Goal: Information Seeking & Learning: Find specific fact

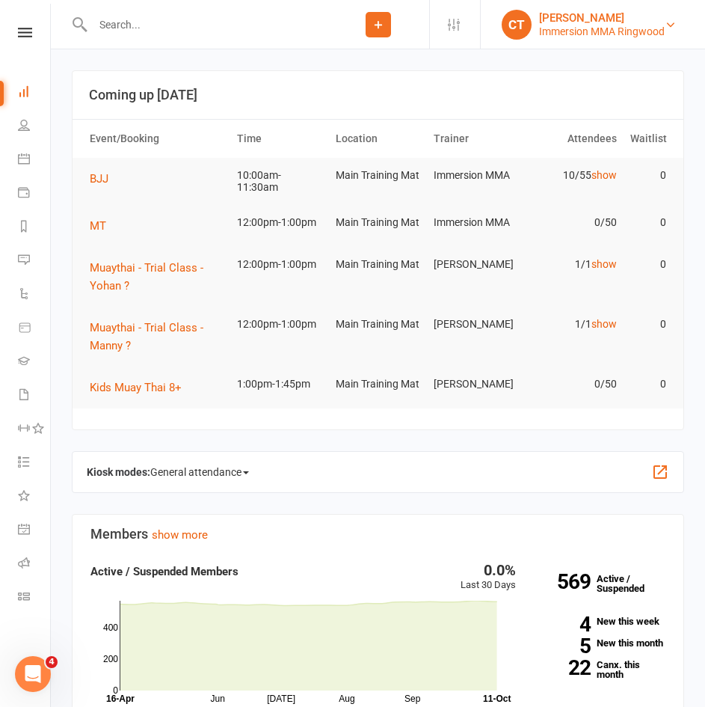
click at [663, 22] on div "Chris Triantopoulos" at bounding box center [602, 17] width 126 height 13
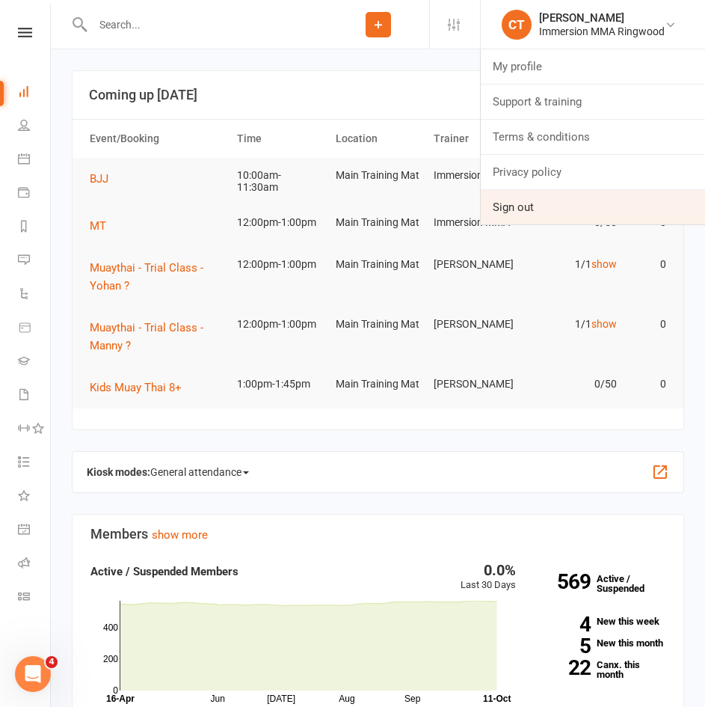
click at [610, 212] on link "Sign out" at bounding box center [593, 207] width 224 height 34
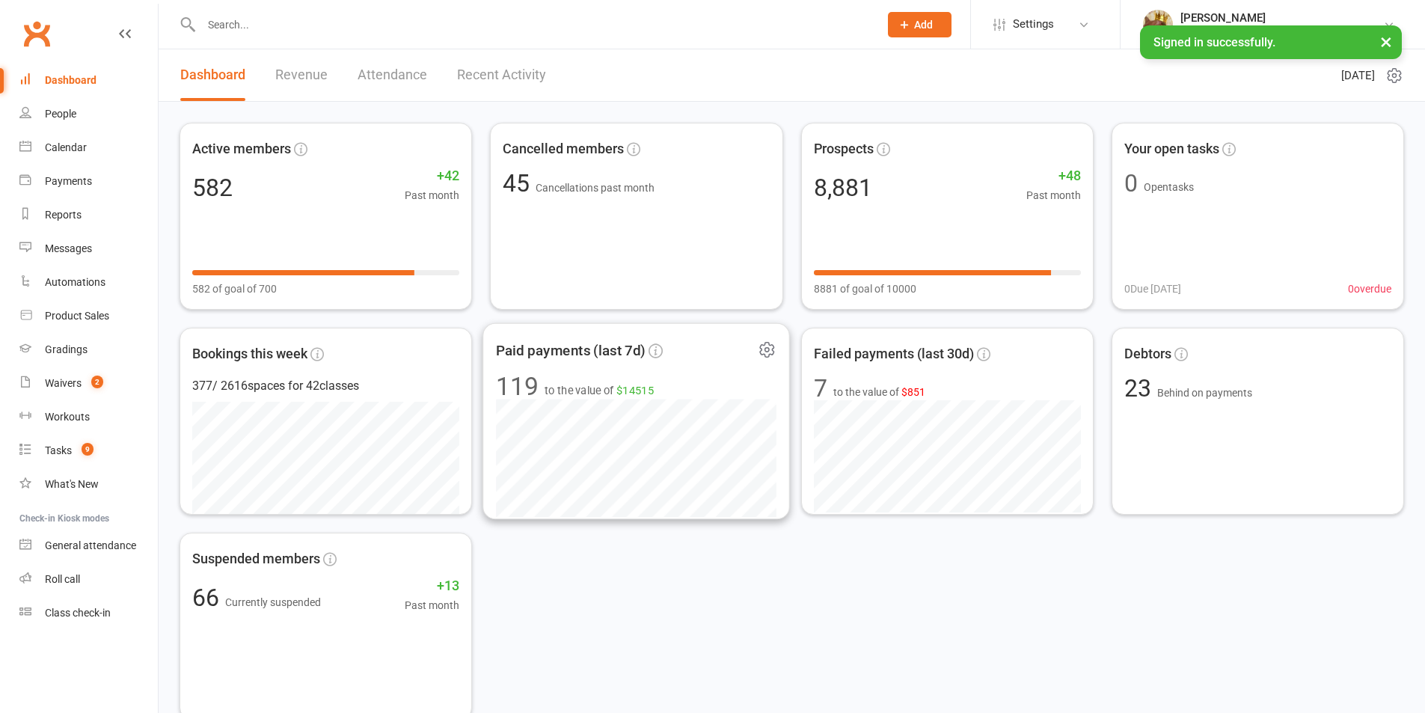
click at [868, 33] on input "text" at bounding box center [533, 24] width 672 height 21
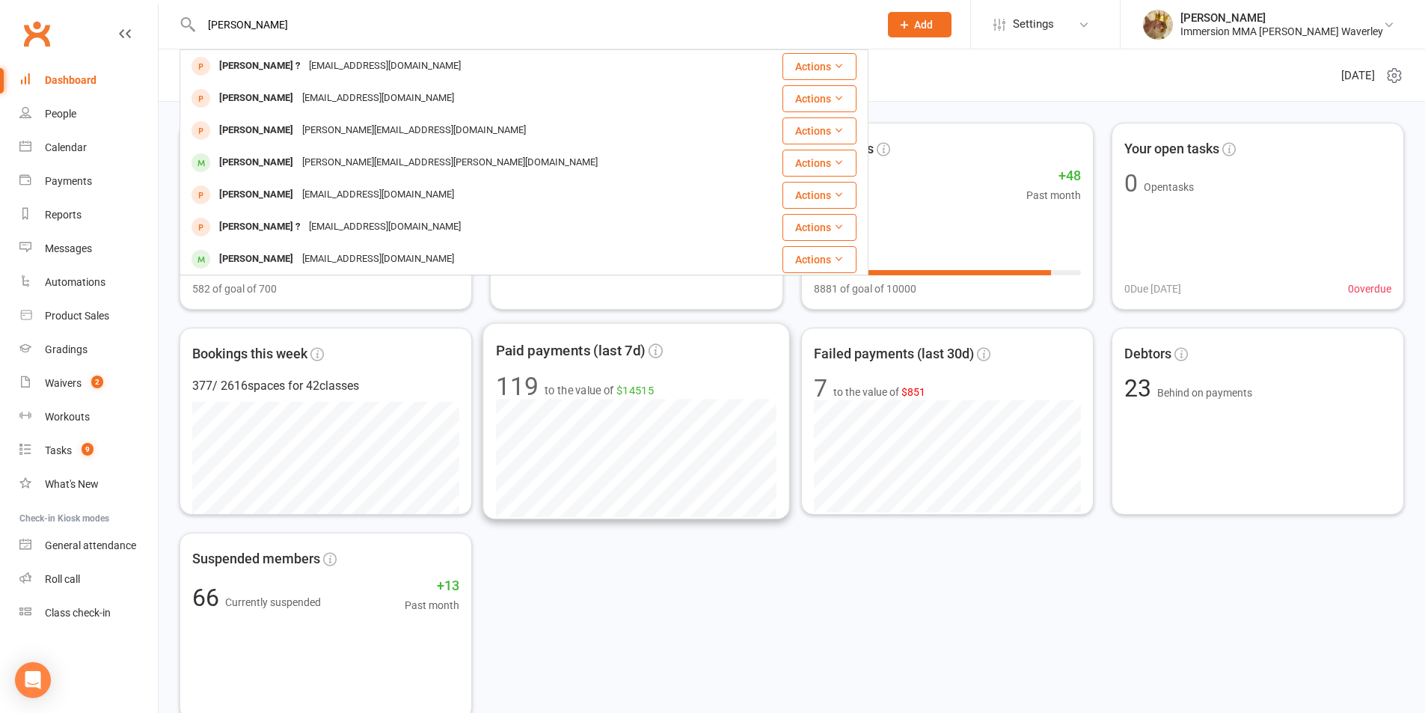
type input "[PERSON_NAME]"
click at [507, 260] on div "[PERSON_NAME] [EMAIL_ADDRESS][DOMAIN_NAME]" at bounding box center [466, 259] width 571 height 31
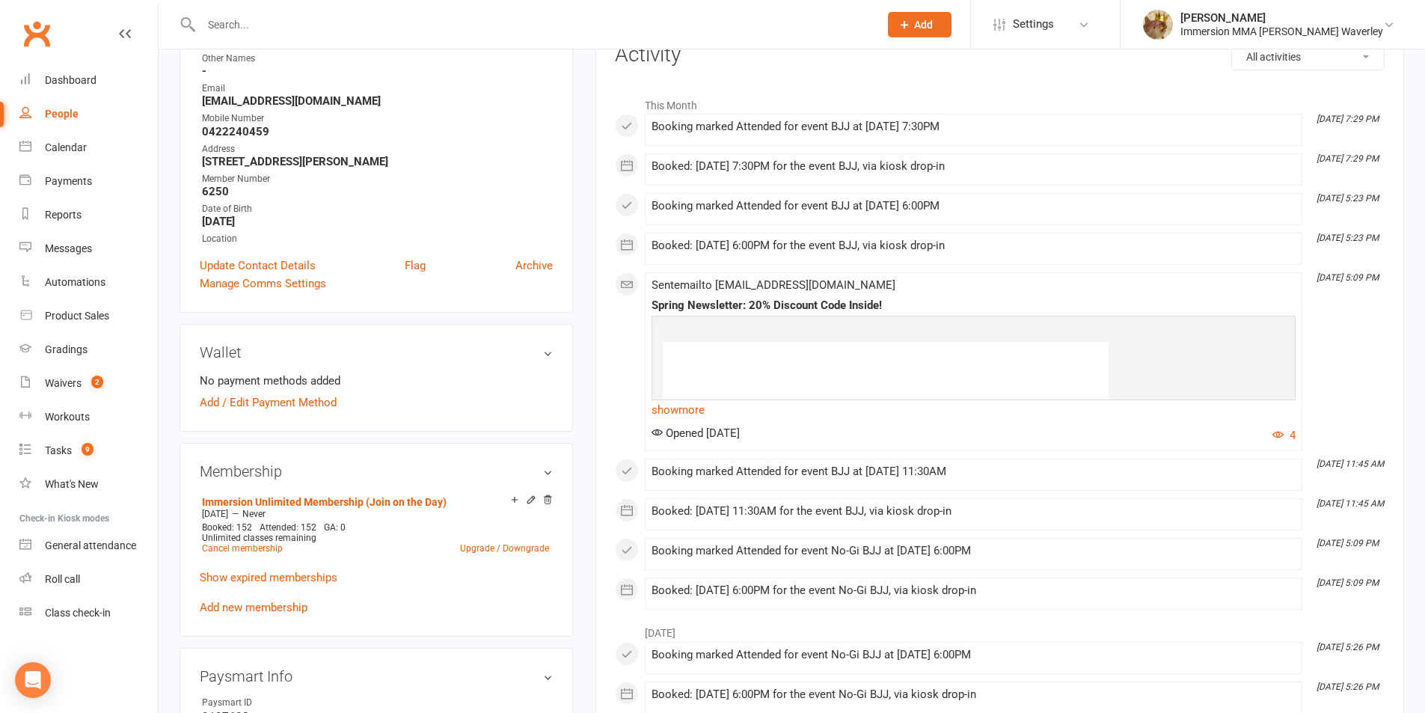
scroll to position [387, 0]
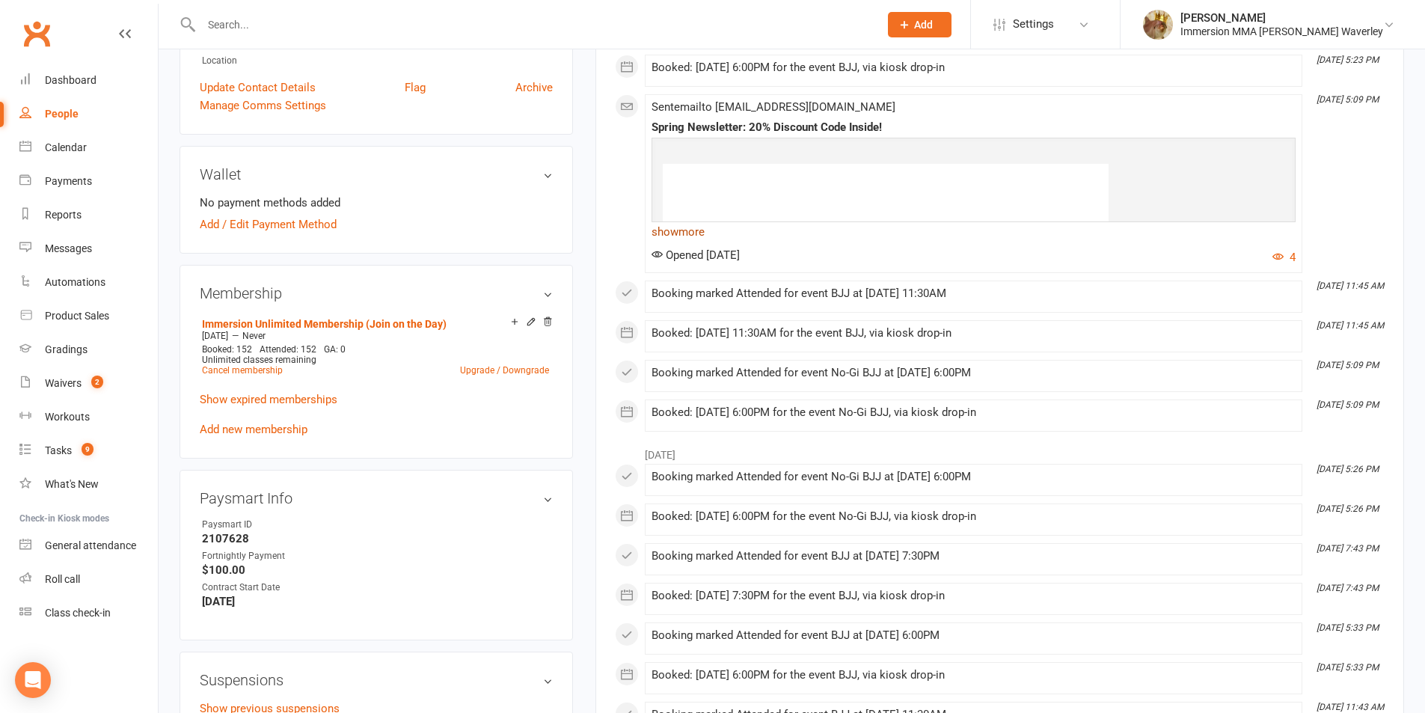
click at [707, 233] on link "show more" at bounding box center [973, 231] width 644 height 21
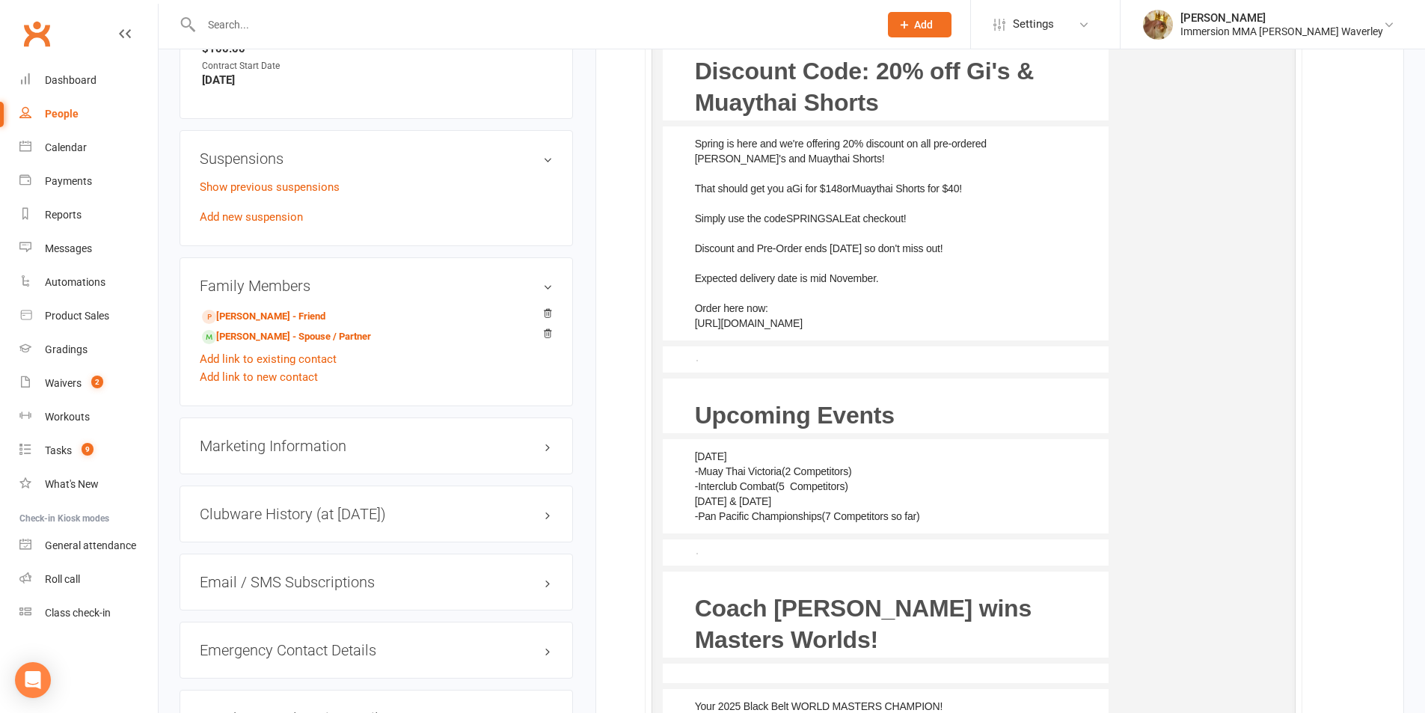
scroll to position [910, 0]
click at [248, 316] on link "[PERSON_NAME] - Friend" at bounding box center [263, 315] width 123 height 16
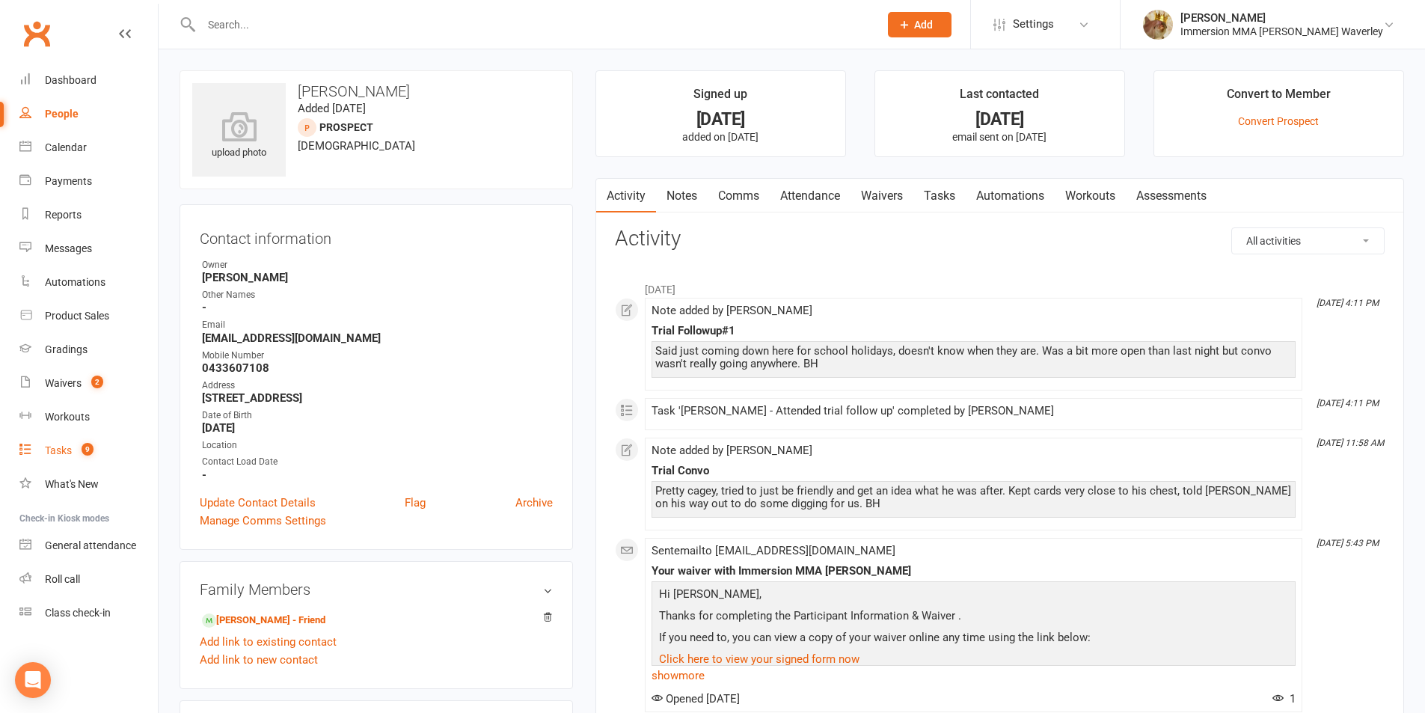
click at [53, 455] on div "Tasks" at bounding box center [58, 450] width 27 height 12
click at [697, 191] on link "Notes" at bounding box center [682, 196] width 52 height 34
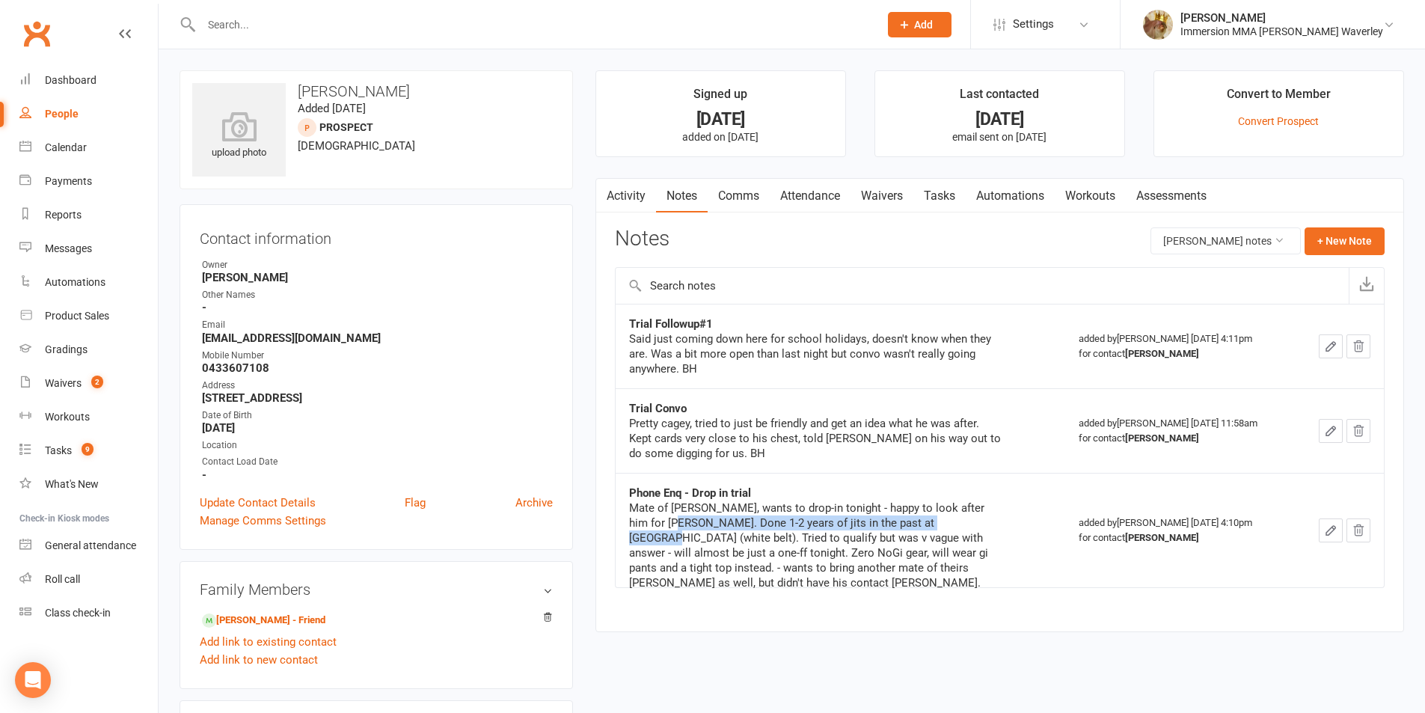
drag, startPoint x: 678, startPoint y: 522, endPoint x: 954, endPoint y: 526, distance: 276.8
click at [954, 526] on div "Mate of [PERSON_NAME], wants to drop-in tonight - happy to look after him for […" at bounding box center [816, 545] width 374 height 90
click at [725, 652] on div "upload photo [PERSON_NAME] Added [DATE] prospect [DEMOGRAPHIC_DATA] Contact inf…" at bounding box center [791, 688] width 1247 height 1236
